Goal: Task Accomplishment & Management: Manage account settings

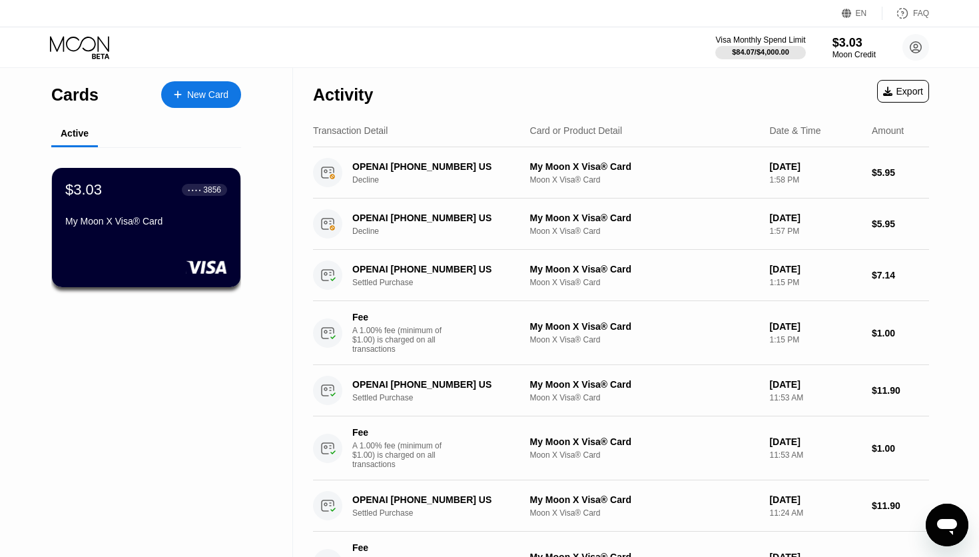
click at [905, 17] on icon at bounding box center [902, 13] width 13 height 13
click at [200, 234] on div "$3.03 ● ● ● ● 3856 My Moon X Visa® Card" at bounding box center [146, 227] width 190 height 121
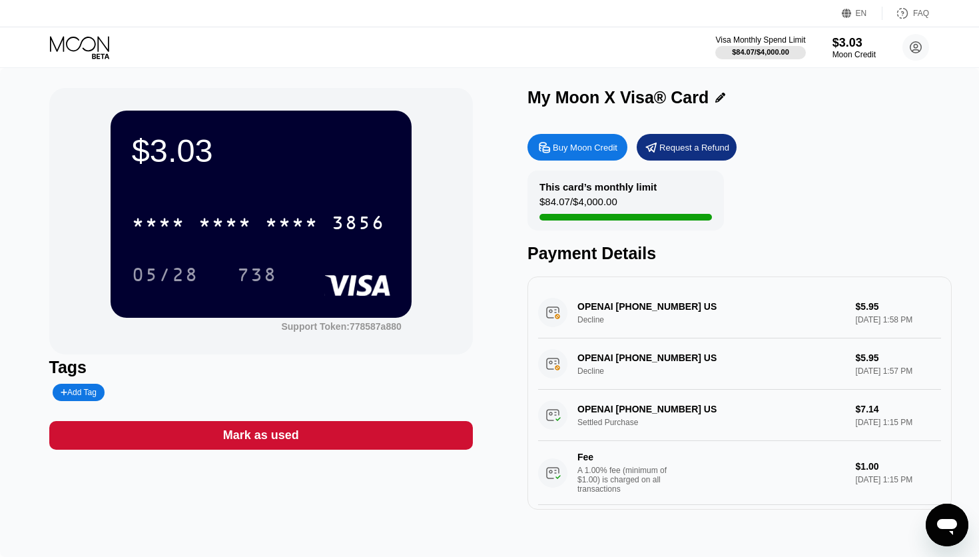
click at [597, 151] on div "Buy Moon Credit" at bounding box center [585, 147] width 65 height 11
type input "0"
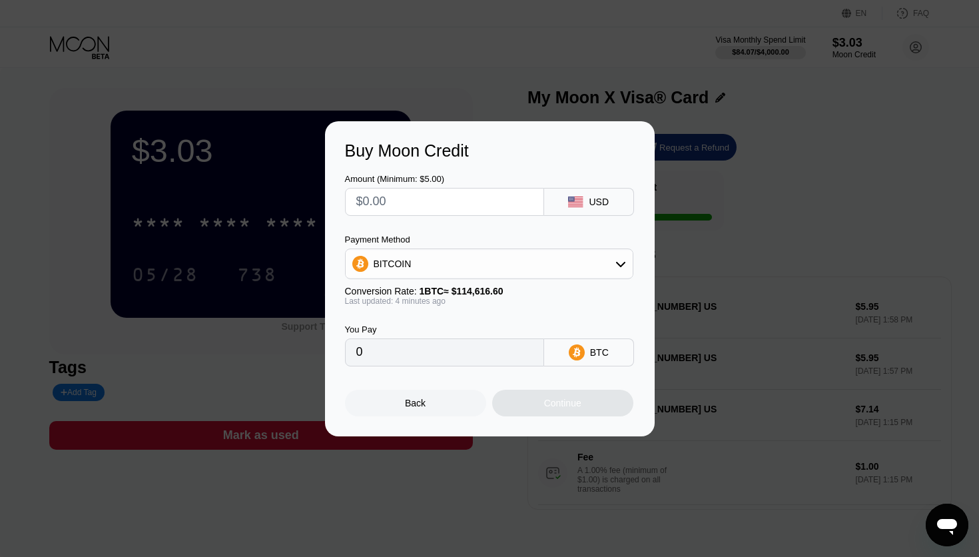
click at [431, 204] on input "text" at bounding box center [444, 201] width 176 height 27
type input "$1"
type input "0.00000874"
type input "$10"
type input "0.00008731"
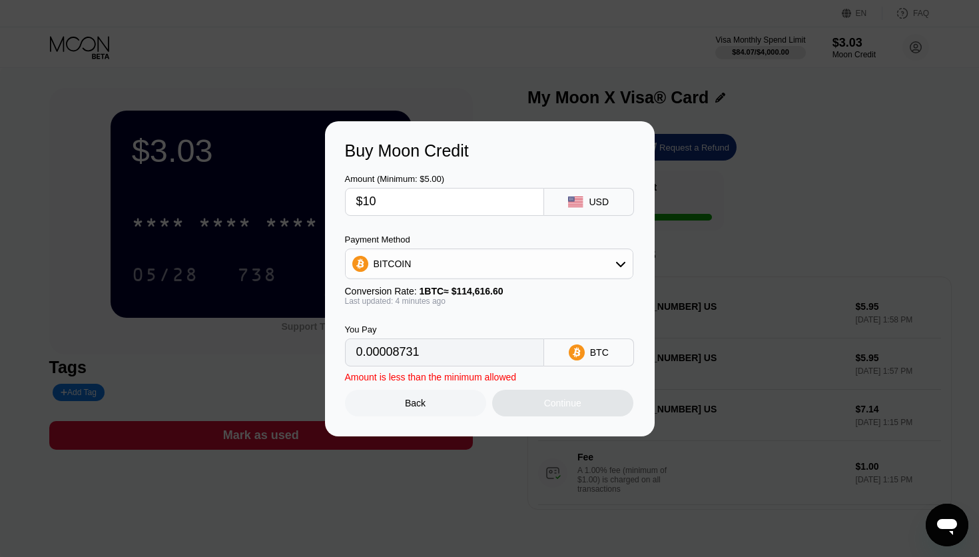
type input "$100"
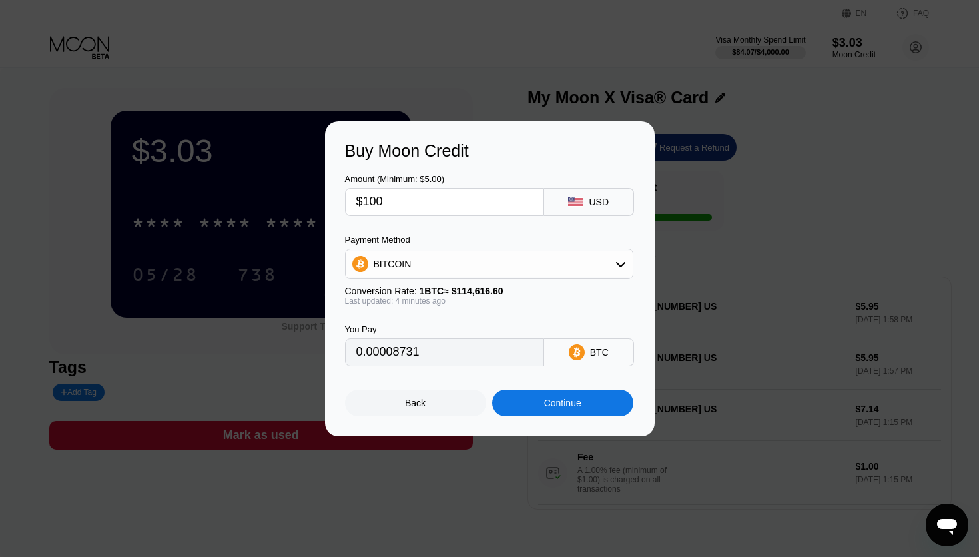
type input "0.00087305"
type input "$1000"
type input "0.00873044"
type input "$10000"
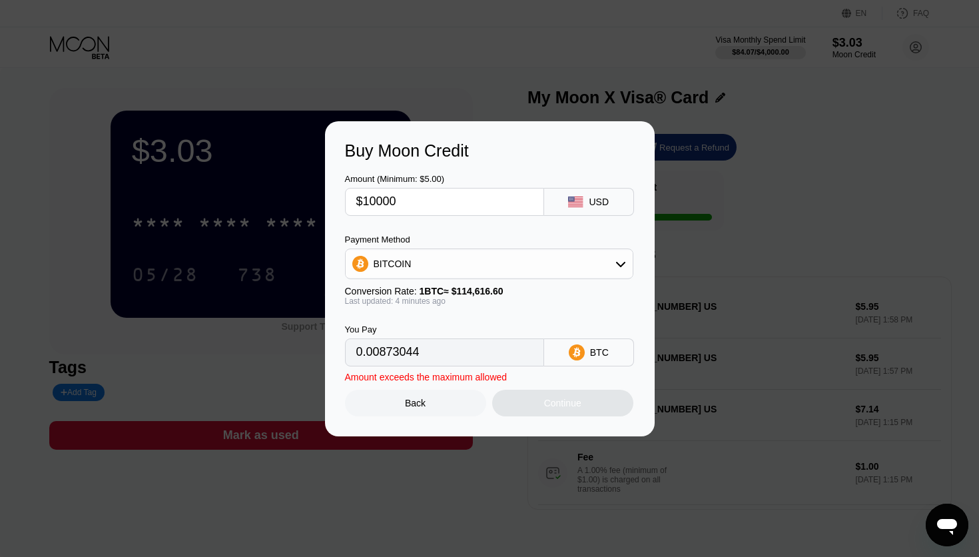
type input "0.08730436"
type input "$100000"
type input "0.87304357"
type input "$10000"
type input "0.08730436"
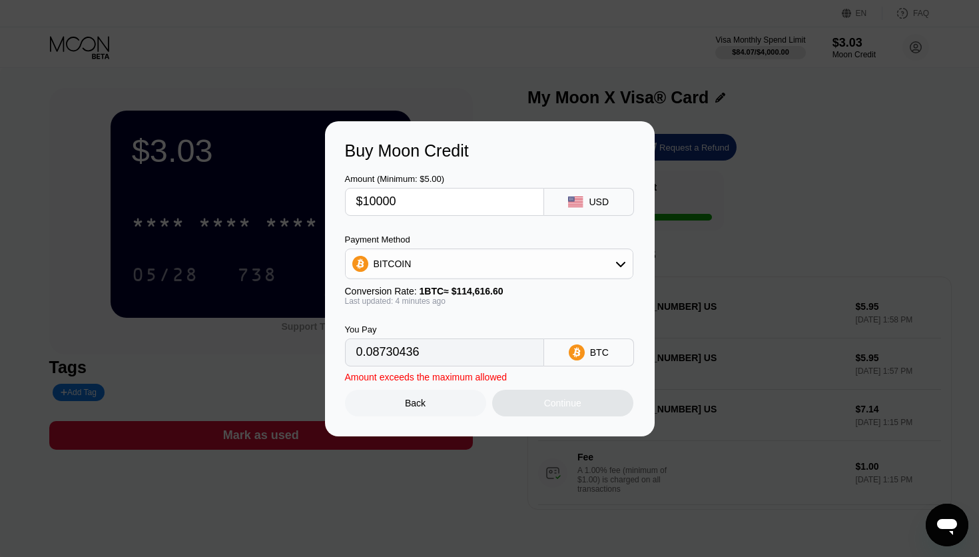
type input "$1000"
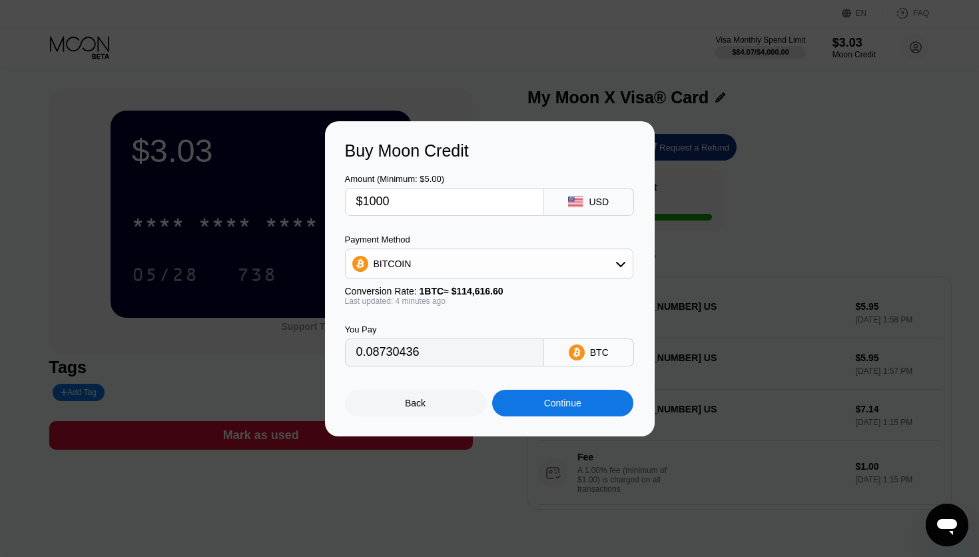
type input "0.00873044"
type input "$100"
type input "0.00087305"
type input "$10"
type input "0.00008731"
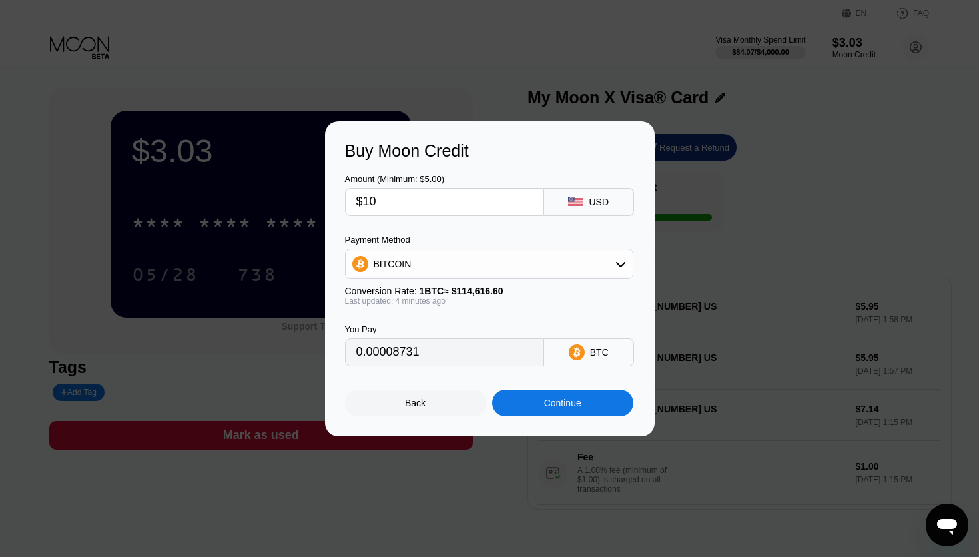
type input "$1"
type input "0.00000874"
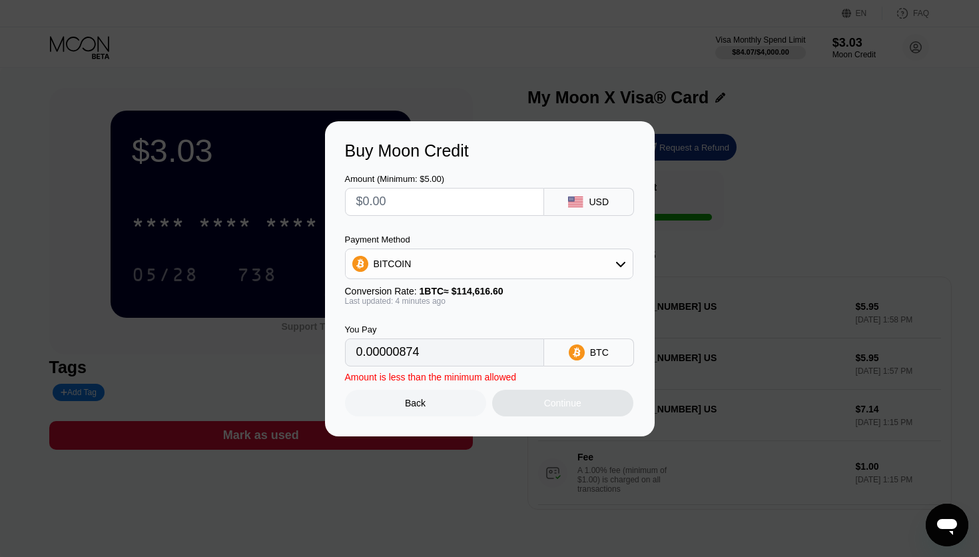
type input "0"
type input "$9"
type input "0.00007858"
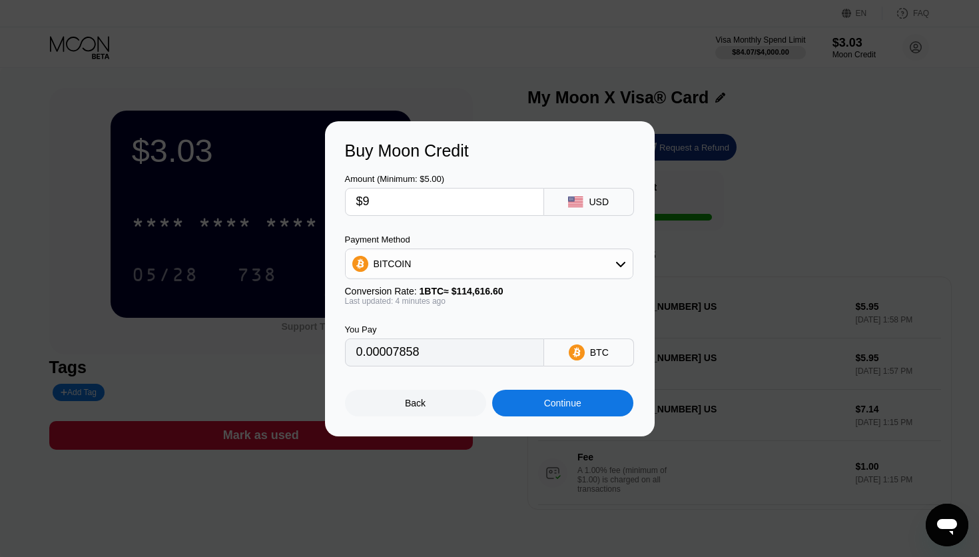
type input "$90"
type input "0.00078574"
type input "$900"
type input "0.00785740"
type input "$9000"
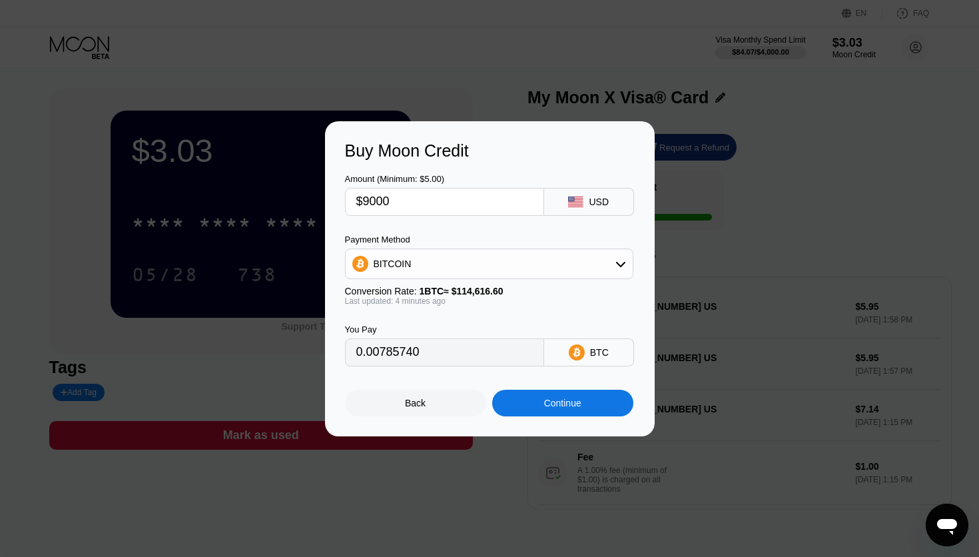
type input "0.07857393"
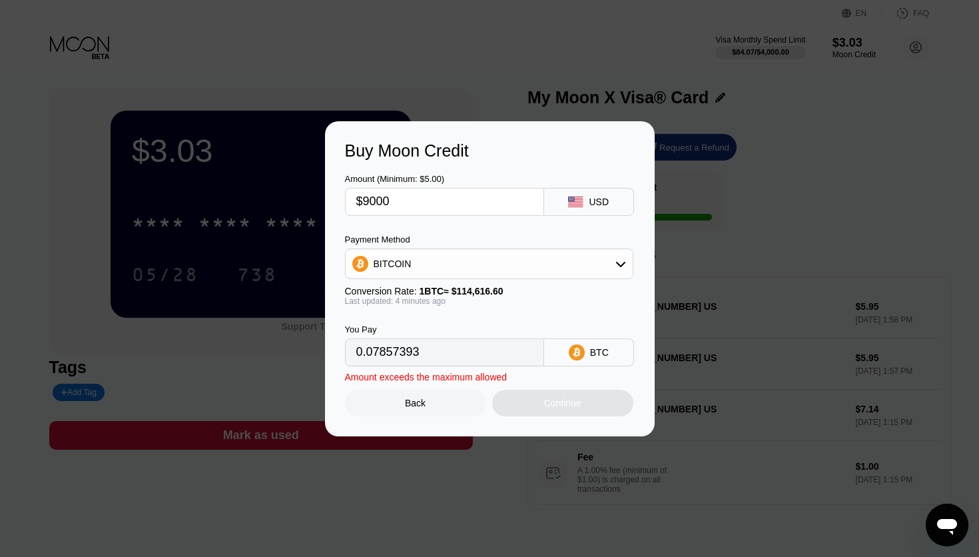
type input "$900"
type input "0.00785740"
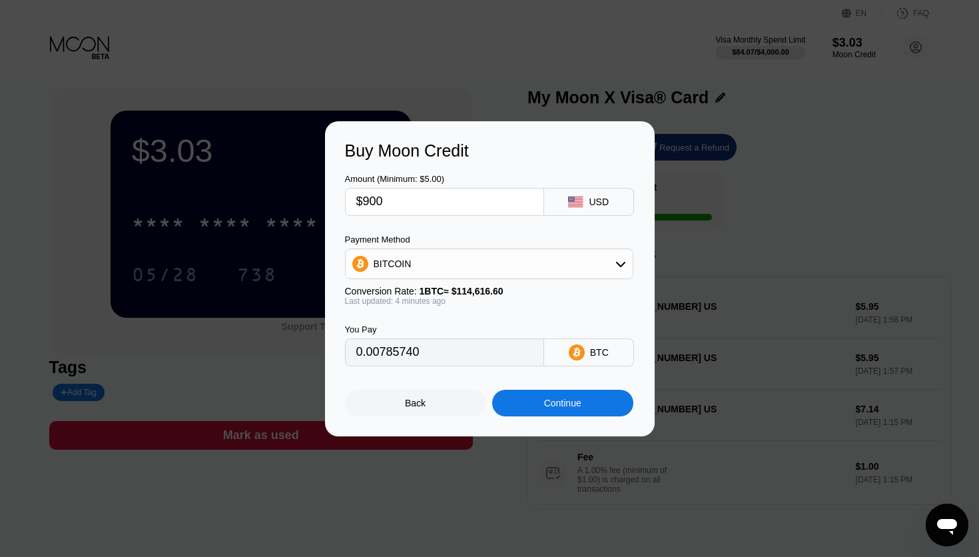
type input "$90"
type input "0.00078574"
type input "$9"
type input "0.00007858"
type input "0"
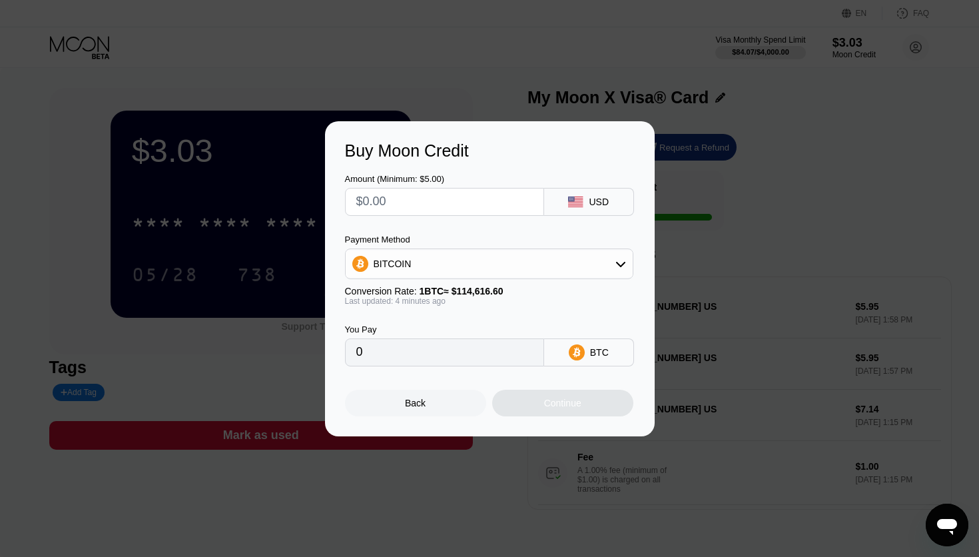
type input "$1"
type input "0.00000874"
type input "$10"
type input "0.00008731"
type input "$100"
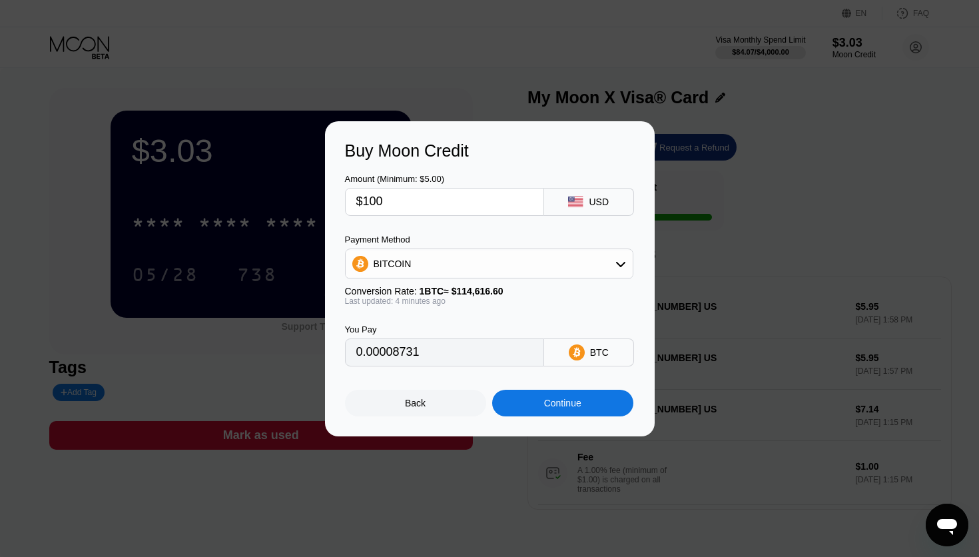
type input "0.00087305"
type input "$1000"
type input "0.00873044"
type input "$100"
type input "0.00087305"
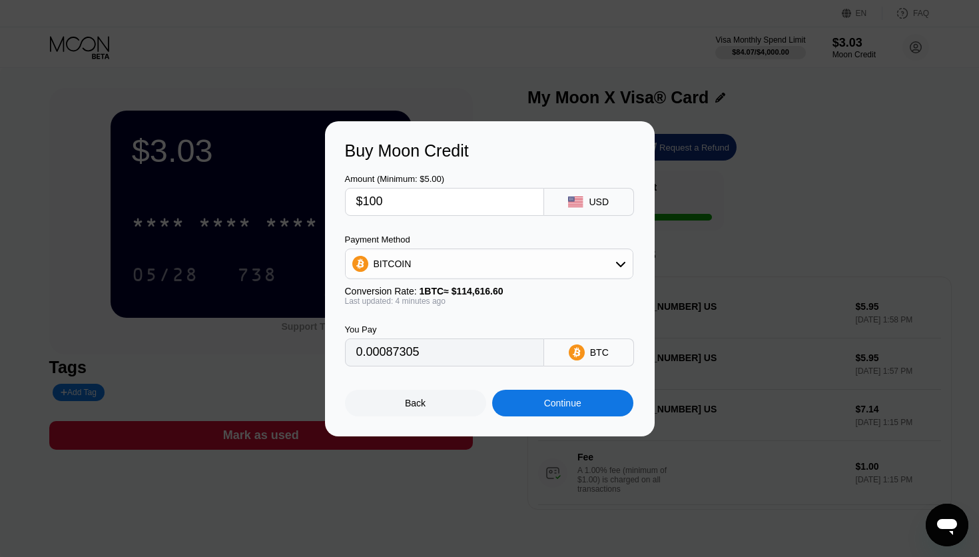
type input "$1000"
type input "0.00873044"
type input "$10000"
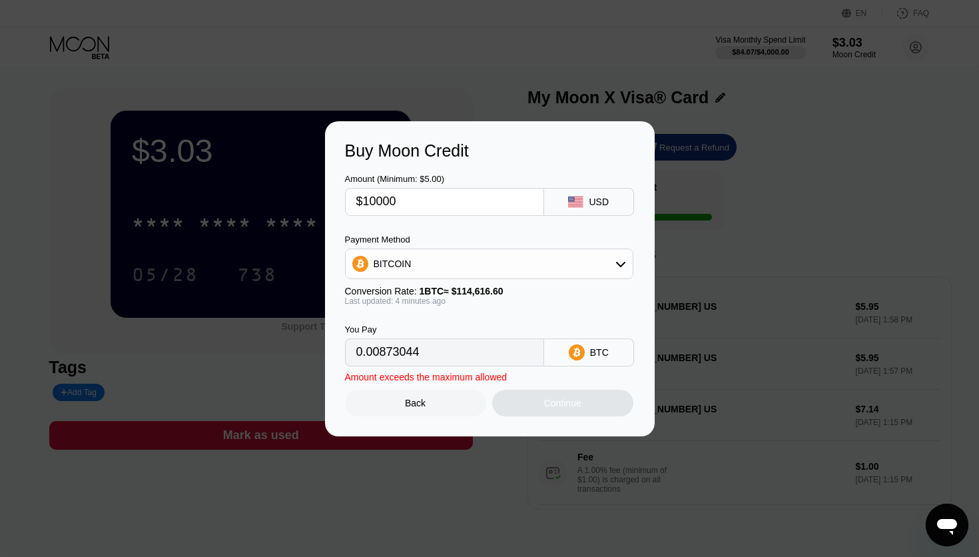
type input "0.08730436"
type input "$100000"
type input "0.87304357"
type input "$10000"
type input "0.08730436"
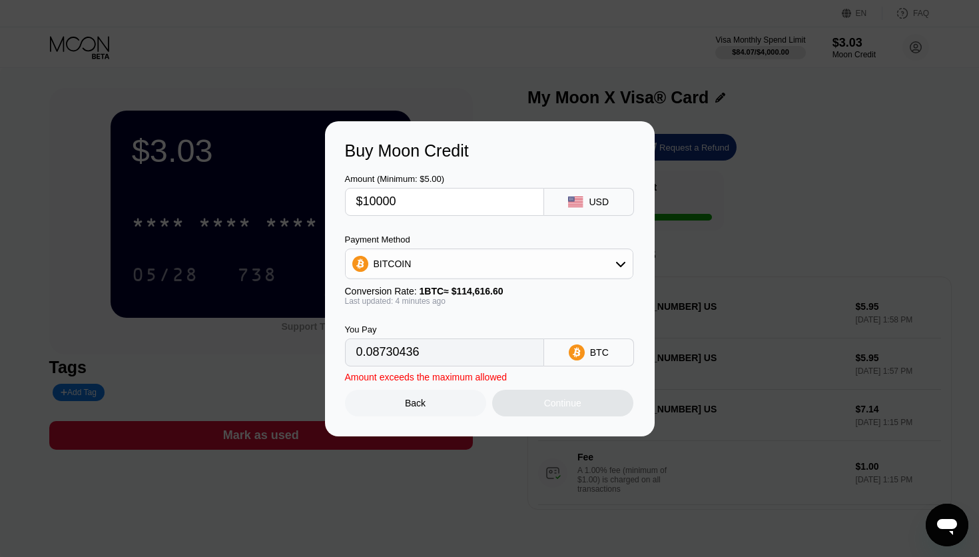
type input "$1000"
type input "0.00873044"
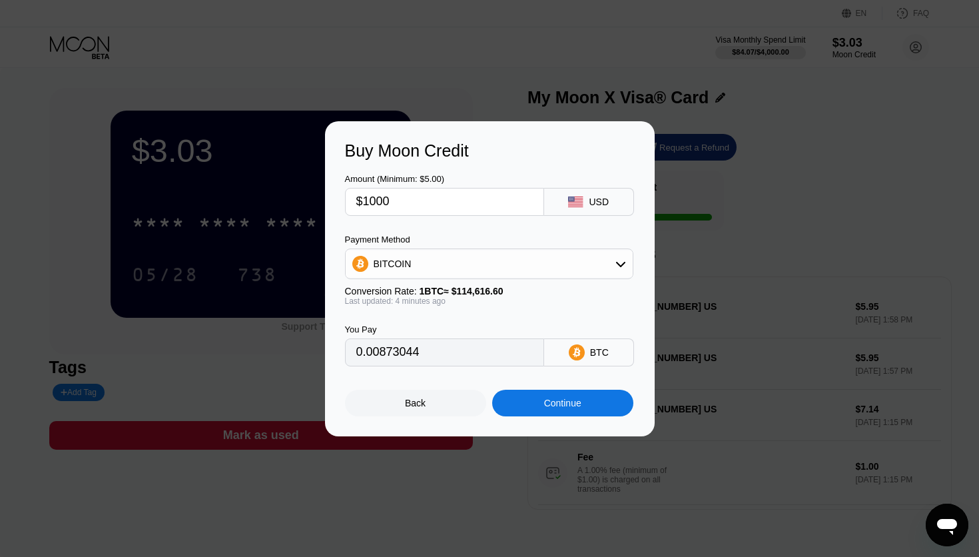
type input "$1000"
click at [411, 408] on div "Back" at bounding box center [415, 403] width 21 height 11
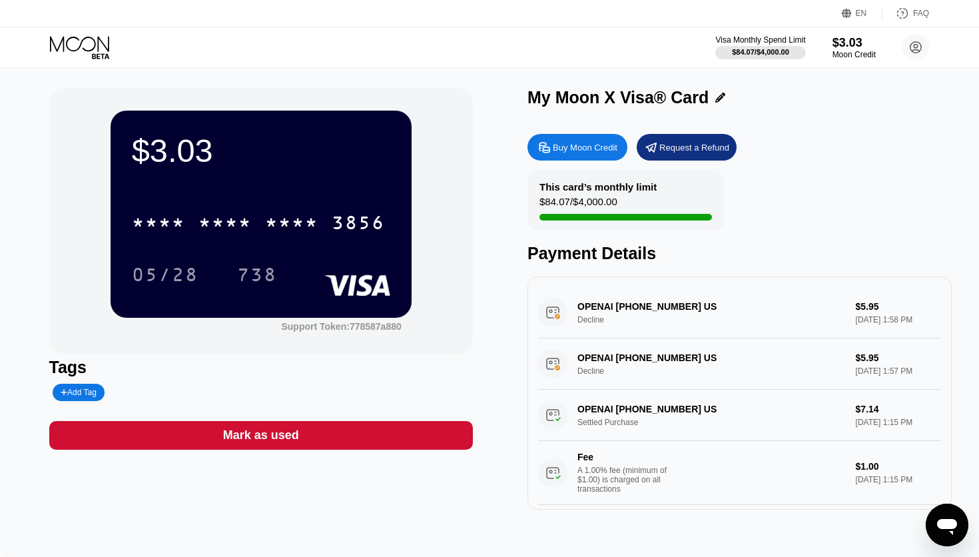
click at [74, 42] on icon at bounding box center [81, 47] width 62 height 23
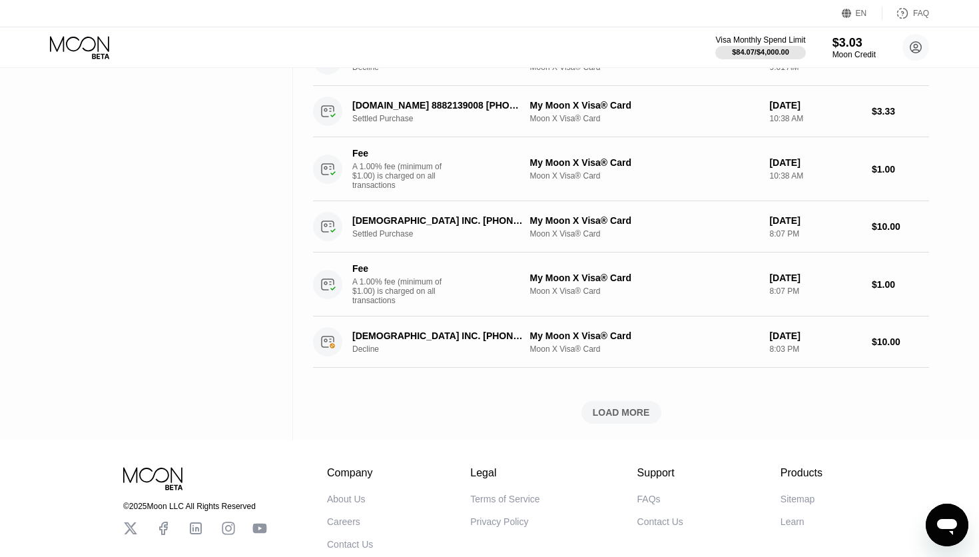
scroll to position [944, 0]
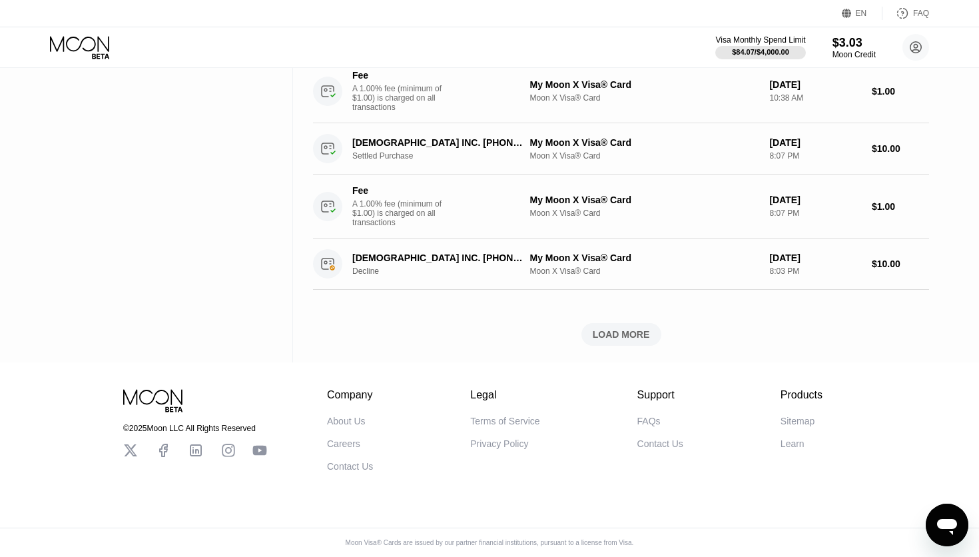
click at [660, 444] on div "Contact Us" at bounding box center [660, 443] width 46 height 11
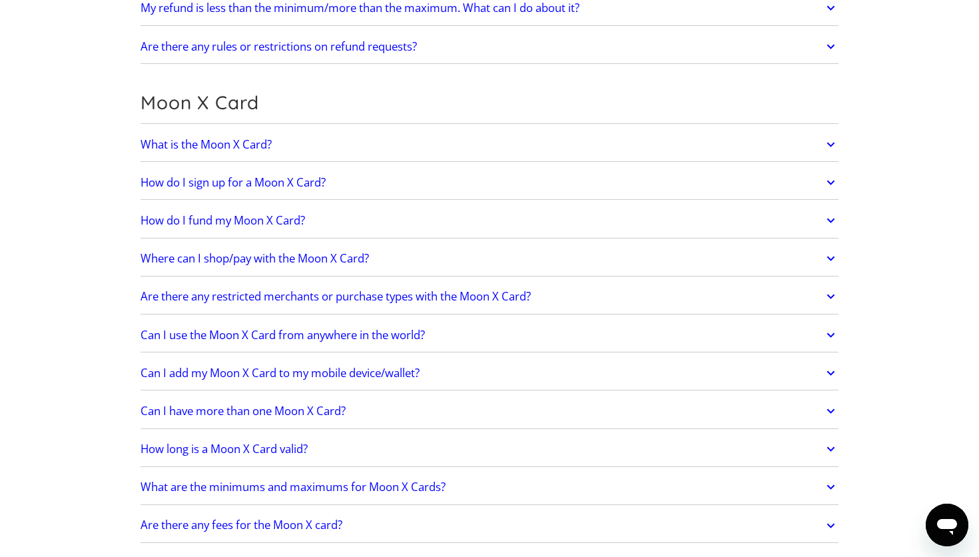
scroll to position [922, 0]
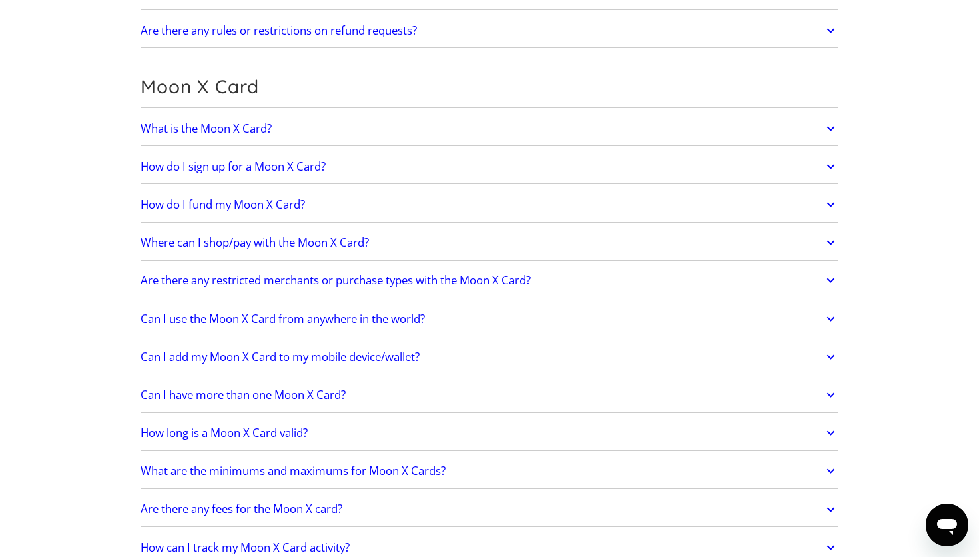
click at [942, 527] on icon "Messaging-Fenster öffnen" at bounding box center [947, 527] width 20 height 16
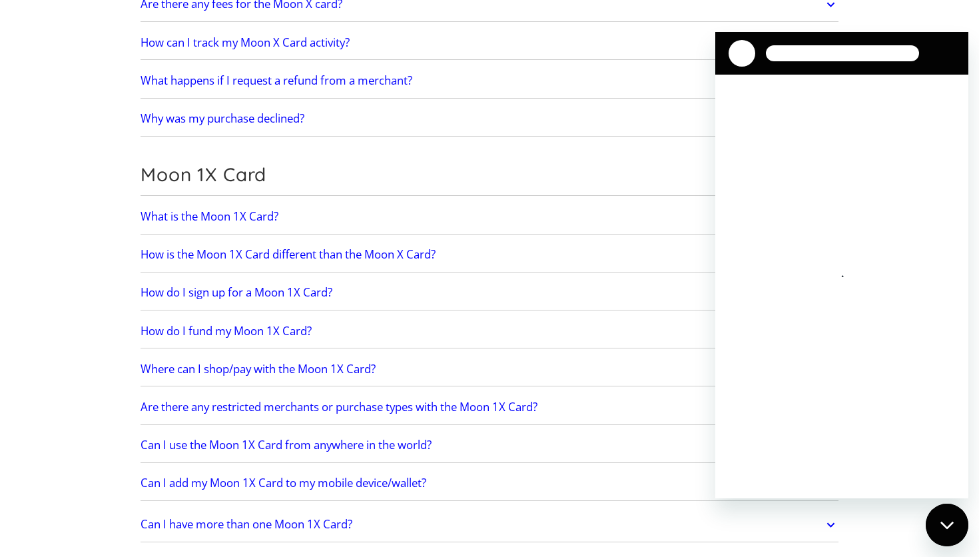
scroll to position [1431, 0]
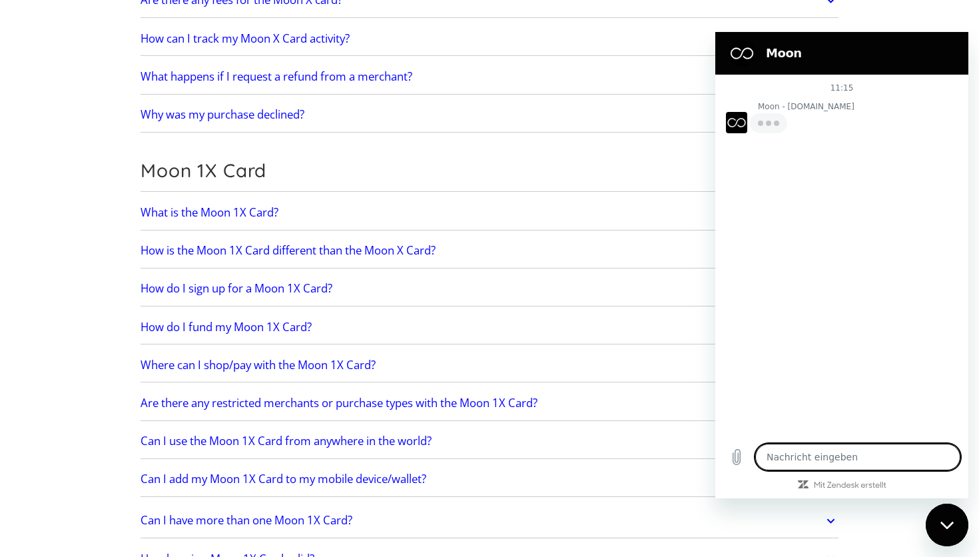
type textarea "x"
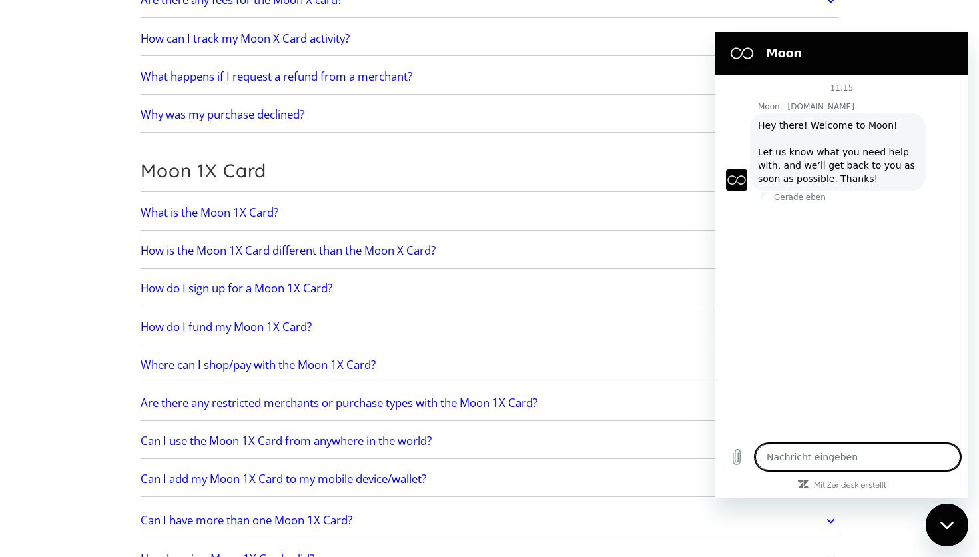
type textarea "k"
type textarea "x"
type textarea "ky"
type textarea "x"
type textarea "kyc"
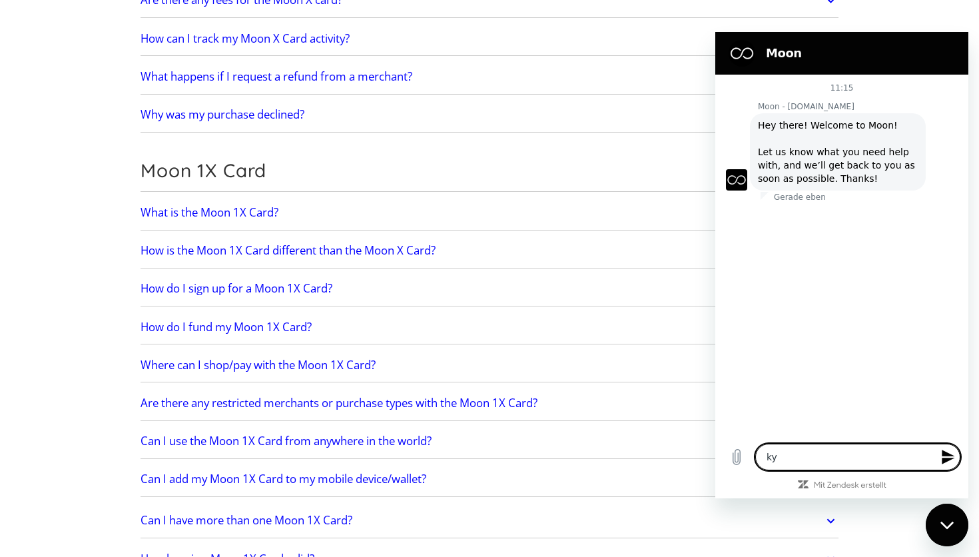
type textarea "x"
type textarea "kyc"
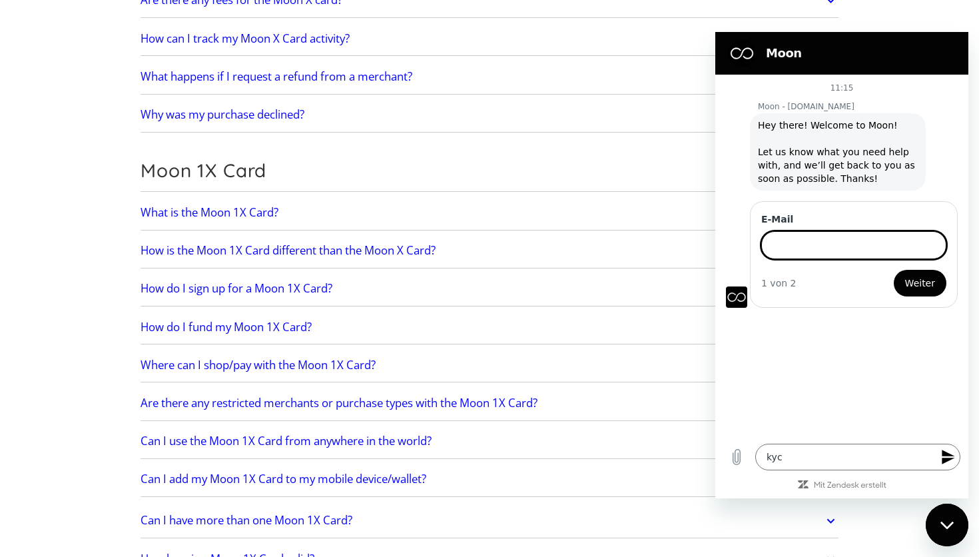
click at [894, 270] on button "Weiter" at bounding box center [920, 283] width 53 height 27
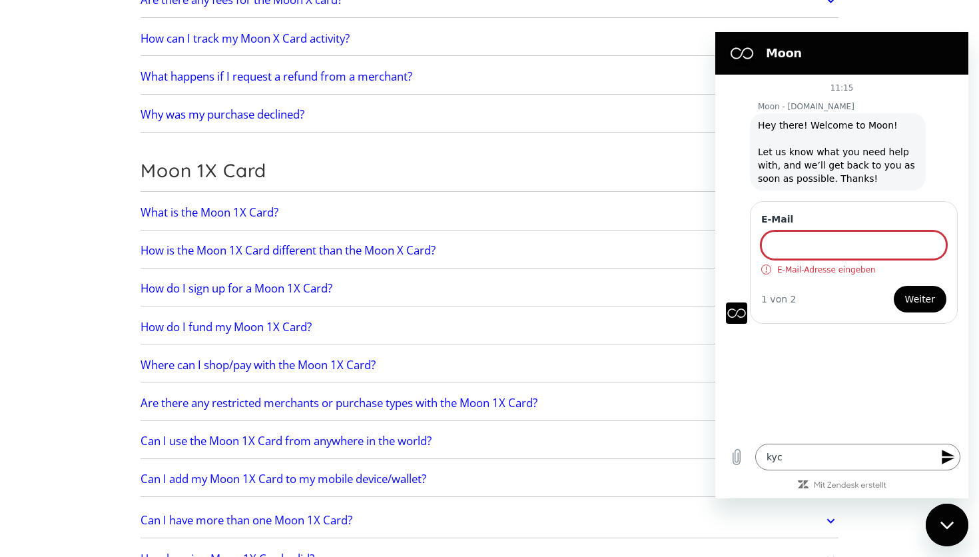
click at [648, 137] on div "Get Started How do I sign up? Head to paywithmoon.com/signup to get started. Ho…" at bounding box center [490, 243] width 698 height 3095
click at [829, 527] on icon at bounding box center [830, 521] width 15 height 24
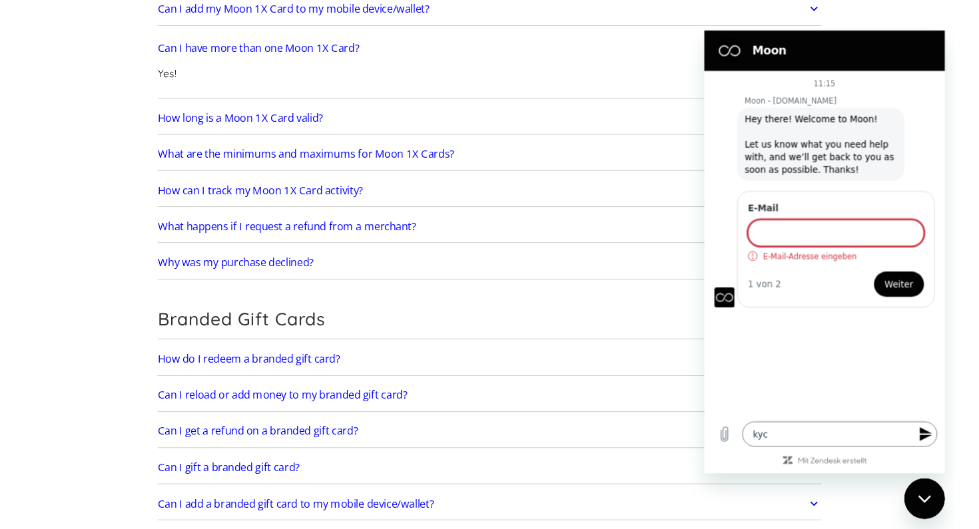
scroll to position [1932, 0]
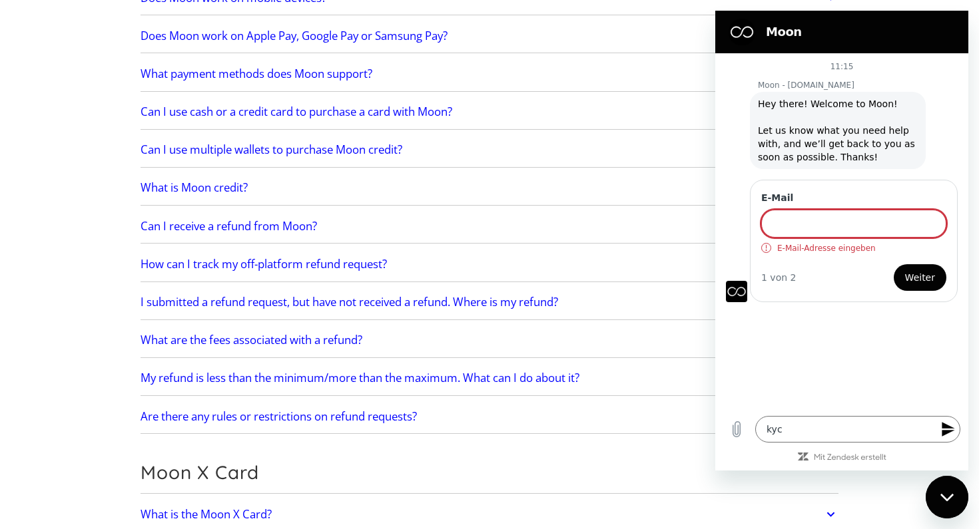
scroll to position [0, 0]
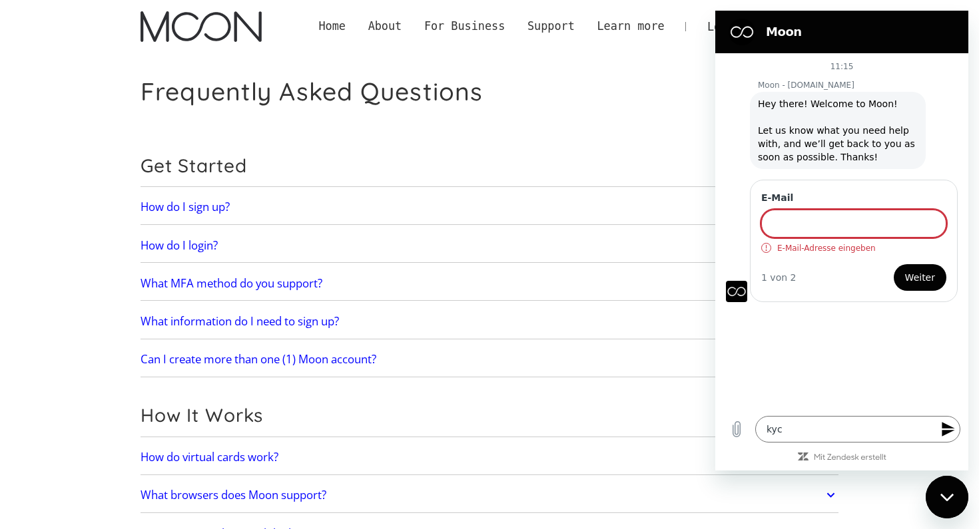
click at [825, 498] on icon at bounding box center [830, 496] width 15 height 24
click at [833, 495] on icon at bounding box center [830, 496] width 15 height 24
click at [954, 501] on icon "Messaging-Fenster schließen" at bounding box center [947, 497] width 14 height 9
type textarea "x"
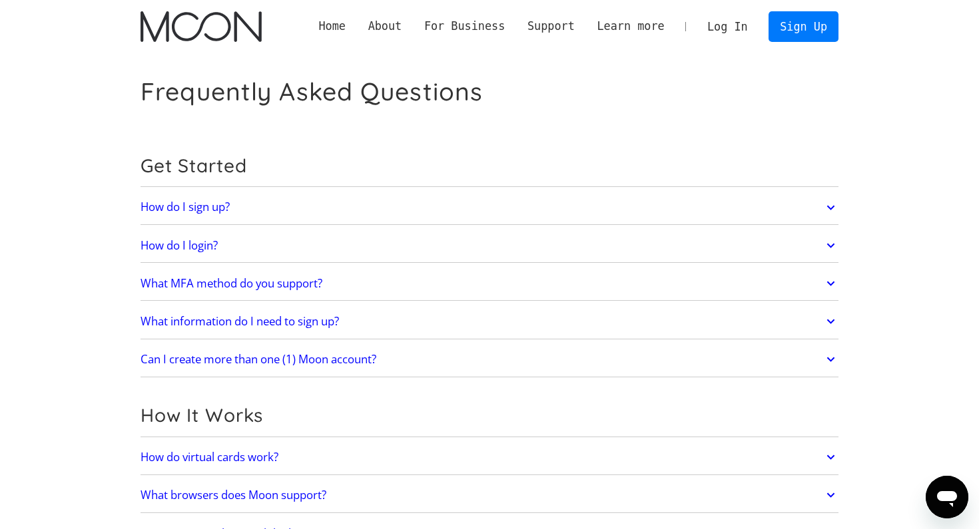
click at [730, 35] on link "Log In" at bounding box center [727, 26] width 63 height 29
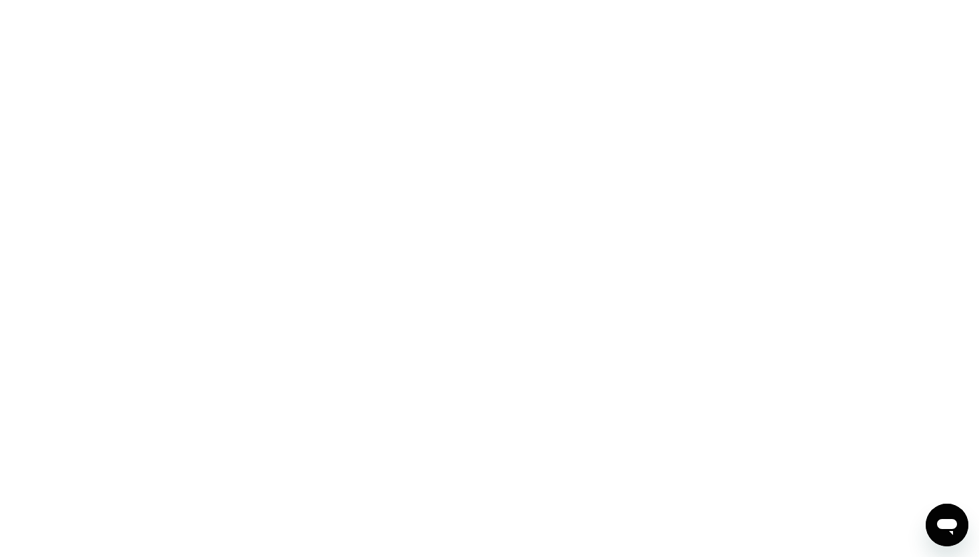
scroll to position [607, 0]
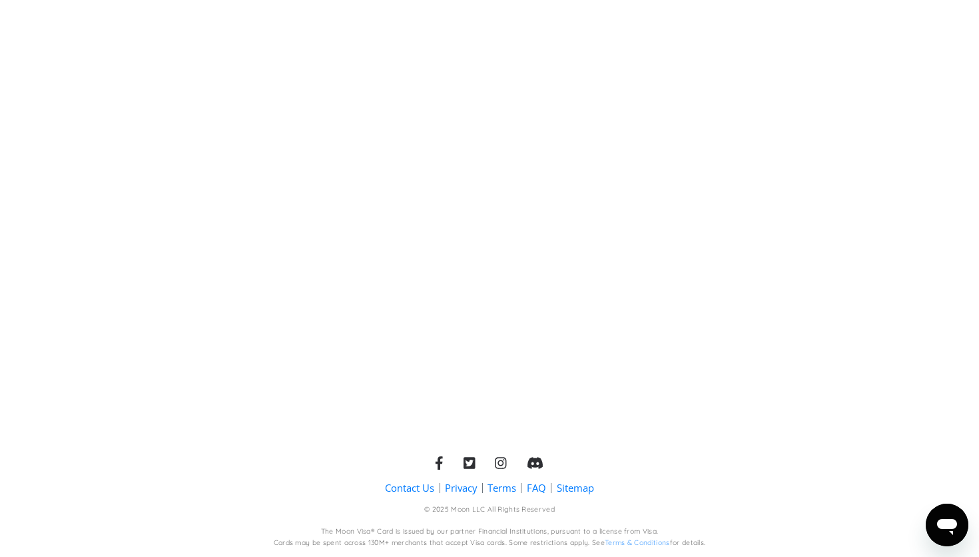
click at [528, 464] on icon at bounding box center [535, 463] width 16 height 12
